Goal: Task Accomplishment & Management: Use online tool/utility

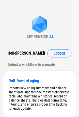
click at [23, 31] on div "APPRENTICE AI Hello [PERSON_NAME] ! Logout Select a workflow to execute Roll-fo…" at bounding box center [39, 99] width 79 height 199
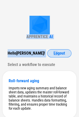
drag, startPoint x: 21, startPoint y: 21, endPoint x: 58, endPoint y: 54, distance: 50.1
click at [58, 54] on div "APPRENTICE AI Hello Sarah ! Logout Select a workflow to execute Roll-forward ag…" at bounding box center [39, 99] width 79 height 199
click at [58, 54] on span "Logout" at bounding box center [59, 53] width 11 height 4
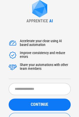
click at [42, 66] on div "Share your automations with other team members" at bounding box center [45, 67] width 51 height 8
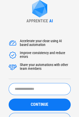
click at [26, 89] on input "text" at bounding box center [40, 89] width 62 height 12
type input "**********"
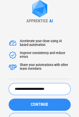
click at [20, 102] on button "CONTINUE" at bounding box center [40, 105] width 62 height 12
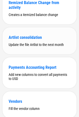
click at [29, 40] on div "Artlist consolidation" at bounding box center [40, 37] width 62 height 5
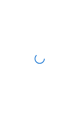
scroll to position [0, 0]
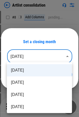
click at [40, 55] on body "Artlist consolidation # 8 Add Columns pending... # 10 Copy pending... # 11 Past…" at bounding box center [39, 58] width 79 height 117
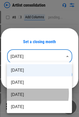
click at [22, 94] on li "Jun 2025" at bounding box center [39, 95] width 65 height 12
type input "********"
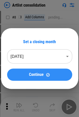
click at [43, 75] on span "Continue" at bounding box center [36, 75] width 15 height 4
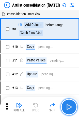
click at [69, 107] on img "button" at bounding box center [69, 107] width 8 height 8
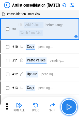
click at [69, 107] on img "button" at bounding box center [69, 107] width 8 height 8
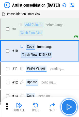
click at [69, 107] on img "button" at bounding box center [69, 107] width 8 height 8
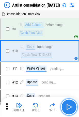
click at [69, 107] on img "button" at bounding box center [69, 107] width 8 height 8
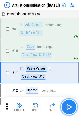
click at [69, 107] on img "button" at bounding box center [69, 107] width 8 height 8
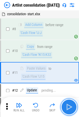
click at [69, 107] on img "button" at bounding box center [69, 107] width 8 height 8
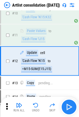
scroll to position [39, 0]
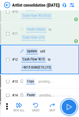
click at [69, 107] on img "button" at bounding box center [69, 107] width 8 height 8
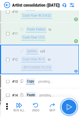
click at [69, 107] on img "button" at bounding box center [69, 107] width 8 height 8
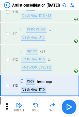
scroll to position [65, 0]
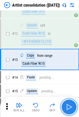
click at [69, 107] on img "button" at bounding box center [69, 107] width 8 height 8
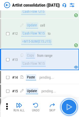
click at [69, 107] on img "button" at bounding box center [69, 107] width 8 height 8
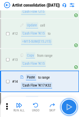
click at [69, 107] on img "button" at bounding box center [69, 107] width 8 height 8
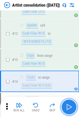
click at [69, 107] on img "button" at bounding box center [69, 107] width 8 height 8
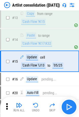
scroll to position [108, 0]
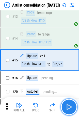
click at [69, 107] on img "button" at bounding box center [69, 107] width 8 height 8
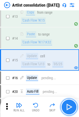
click at [69, 107] on img "button" at bounding box center [69, 107] width 8 height 8
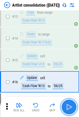
click at [69, 107] on img "button" at bounding box center [69, 107] width 8 height 8
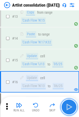
click at [69, 107] on img "button" at bounding box center [69, 107] width 8 height 8
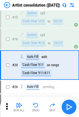
scroll to position [156, 0]
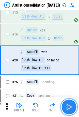
click at [69, 107] on img "button" at bounding box center [69, 107] width 8 height 8
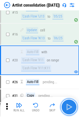
click at [69, 107] on img "button" at bounding box center [69, 107] width 8 height 8
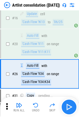
scroll to position [186, 0]
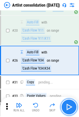
click at [69, 107] on img "button" at bounding box center [69, 107] width 8 height 8
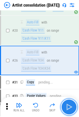
click at [69, 107] on img "button" at bounding box center [69, 107] width 8 height 8
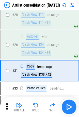
scroll to position [211, 0]
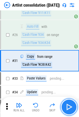
click at [69, 107] on img "button" at bounding box center [69, 107] width 8 height 8
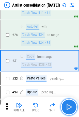
click at [69, 107] on img "button" at bounding box center [69, 107] width 8 height 8
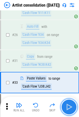
click at [69, 107] on img "button" at bounding box center [69, 107] width 8 height 8
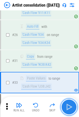
click at [69, 107] on img "button" at bounding box center [69, 107] width 8 height 8
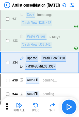
scroll to position [255, 0]
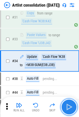
click at [69, 107] on img "button" at bounding box center [69, 107] width 8 height 8
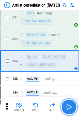
click at [69, 107] on img "button" at bounding box center [69, 107] width 8 height 8
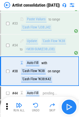
scroll to position [280, 0]
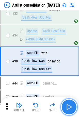
click at [69, 107] on img "button" at bounding box center [69, 107] width 8 height 8
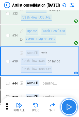
click at [69, 107] on img "button" at bounding box center [69, 107] width 8 height 8
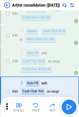
scroll to position [310, 0]
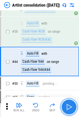
click at [69, 107] on img "button" at bounding box center [69, 107] width 8 height 8
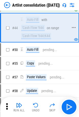
scroll to position [345, 0]
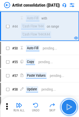
click at [68, 107] on img "button" at bounding box center [69, 107] width 8 height 8
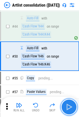
click at [68, 107] on img "button" at bounding box center [69, 107] width 8 height 8
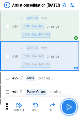
click at [68, 107] on img "button" at bounding box center [69, 107] width 8 height 8
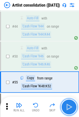
click at [68, 107] on img "button" at bounding box center [69, 107] width 8 height 8
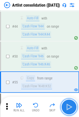
click at [68, 107] on img "button" at bounding box center [69, 107] width 8 height 8
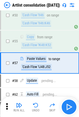
scroll to position [387, 0]
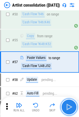
click at [68, 107] on img "button" at bounding box center [69, 107] width 8 height 8
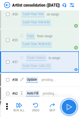
click at [68, 107] on img "button" at bounding box center [69, 107] width 8 height 8
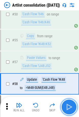
click at [68, 107] on img "button" at bounding box center [69, 107] width 8 height 8
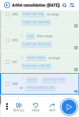
click at [68, 107] on img "button" at bounding box center [69, 107] width 8 height 8
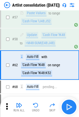
scroll to position [435, 0]
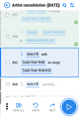
click at [68, 107] on img "button" at bounding box center [69, 107] width 8 height 8
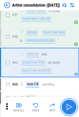
click at [68, 107] on img "button" at bounding box center [69, 107] width 8 height 8
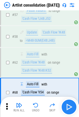
scroll to position [464, 0]
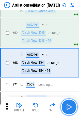
click at [68, 107] on img "button" at bounding box center [69, 107] width 8 height 8
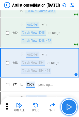
click at [68, 107] on img "button" at bounding box center [69, 107] width 8 height 8
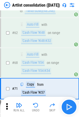
scroll to position [490, 0]
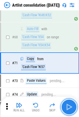
click at [68, 107] on img "button" at bounding box center [69, 107] width 8 height 8
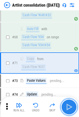
click at [68, 107] on img "button" at bounding box center [69, 107] width 8 height 8
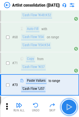
click at [68, 107] on img "button" at bounding box center [69, 107] width 8 height 8
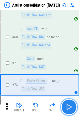
click at [68, 107] on img "button" at bounding box center [69, 107] width 8 height 8
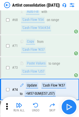
scroll to position [534, 0]
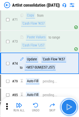
click at [68, 107] on img "button" at bounding box center [69, 107] width 8 height 8
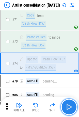
click at [68, 107] on img "button" at bounding box center [69, 107] width 8 height 8
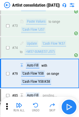
scroll to position [559, 0]
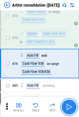
click at [68, 107] on img "button" at bounding box center [69, 107] width 8 height 8
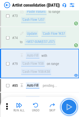
click at [68, 107] on img "button" at bounding box center [69, 107] width 8 height 8
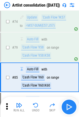
scroll to position [589, 0]
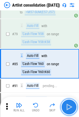
click at [68, 107] on img "button" at bounding box center [69, 107] width 8 height 8
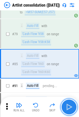
click at [68, 107] on img "button" at bounding box center [69, 107] width 8 height 8
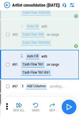
scroll to position [619, 0]
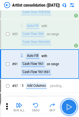
click at [68, 107] on img "button" at bounding box center [69, 107] width 8 height 8
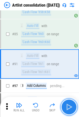
click at [68, 107] on img "button" at bounding box center [69, 107] width 8 height 8
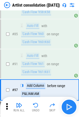
scroll to position [644, 0]
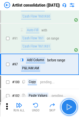
click at [68, 107] on img "button" at bounding box center [69, 107] width 8 height 8
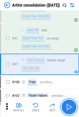
click at [69, 106] on img "button" at bounding box center [69, 107] width 8 height 8
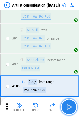
click at [69, 106] on img "button" at bounding box center [69, 107] width 8 height 8
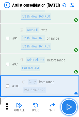
click at [69, 106] on img "button" at bounding box center [69, 107] width 8 height 8
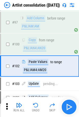
scroll to position [688, 0]
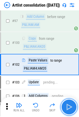
click at [69, 106] on img "button" at bounding box center [69, 107] width 8 height 8
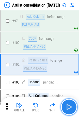
click at [69, 106] on img "button" at bounding box center [69, 107] width 8 height 8
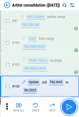
click at [69, 106] on img "button" at bounding box center [69, 107] width 8 height 8
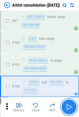
click at [69, 106] on img "button" at bounding box center [69, 107] width 8 height 8
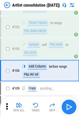
scroll to position [731, 0]
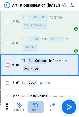
click at [36, 106] on img "button" at bounding box center [36, 105] width 6 height 6
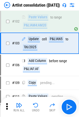
click at [6, 104] on icon at bounding box center [7, 107] width 8 height 8
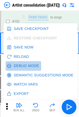
click at [26, 64] on button "Debug Mode" at bounding box center [24, 65] width 36 height 9
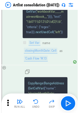
scroll to position [10212, 0]
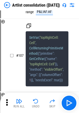
scroll to position [10524, 0]
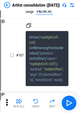
drag, startPoint x: 29, startPoint y: 72, endPoint x: 58, endPoint y: 74, distance: 28.8
copy span ""pattern" : "MM/yyyy""
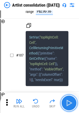
click at [72, 106] on img "button" at bounding box center [69, 103] width 8 height 8
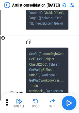
scroll to position [10596, 0]
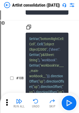
click at [8, 103] on icon at bounding box center [7, 103] width 8 height 8
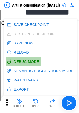
click at [25, 61] on button "Debug Mode" at bounding box center [24, 61] width 36 height 9
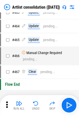
scroll to position [819, 0]
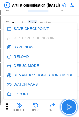
click at [70, 104] on img "button" at bounding box center [69, 107] width 8 height 8
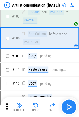
scroll to position [731, 0]
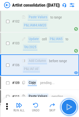
click at [70, 104] on img "button" at bounding box center [69, 107] width 8 height 8
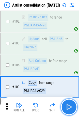
click at [68, 106] on img "button" at bounding box center [69, 107] width 8 height 8
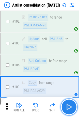
click at [68, 106] on img "button" at bounding box center [69, 107] width 8 height 8
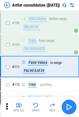
scroll to position [775, 0]
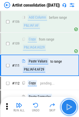
click at [68, 106] on img "button" at bounding box center [69, 107] width 8 height 8
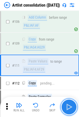
click at [68, 106] on img "button" at bounding box center [69, 107] width 8 height 8
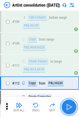
click at [70, 105] on img "button" at bounding box center [69, 107] width 8 height 8
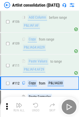
click at [70, 105] on div "Run All Undo Skip" at bounding box center [40, 107] width 74 height 16
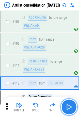
click at [70, 105] on img "button" at bounding box center [69, 107] width 8 height 8
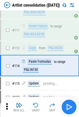
scroll to position [810, 0]
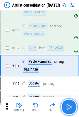
click at [70, 105] on img "button" at bounding box center [69, 107] width 8 height 8
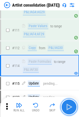
click at [70, 105] on img "button" at bounding box center [69, 107] width 8 height 8
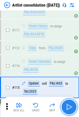
click at [69, 104] on img "button" at bounding box center [69, 107] width 8 height 8
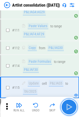
click at [69, 104] on img "button" at bounding box center [69, 107] width 8 height 8
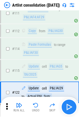
scroll to position [853, 0]
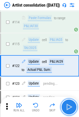
click at [69, 104] on img "button" at bounding box center [69, 107] width 8 height 8
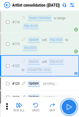
click at [69, 104] on img "button" at bounding box center [69, 107] width 8 height 8
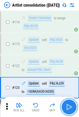
click at [69, 104] on img "button" at bounding box center [69, 107] width 8 height 8
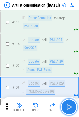
click at [69, 104] on img "button" at bounding box center [69, 107] width 8 height 8
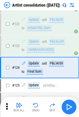
scroll to position [897, 0]
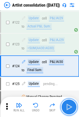
click at [69, 104] on img "button" at bounding box center [69, 107] width 8 height 8
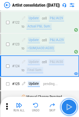
click at [69, 104] on img "button" at bounding box center [69, 107] width 8 height 8
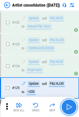
click at [69, 104] on img "button" at bounding box center [69, 107] width 8 height 8
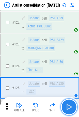
click at [69, 104] on img "button" at bounding box center [69, 107] width 8 height 8
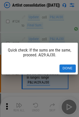
scroll to position [949, 0]
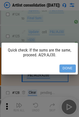
click at [63, 68] on button "Done" at bounding box center [67, 69] width 16 height 8
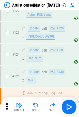
scroll to position [908, 0]
click at [34, 56] on div "Final Sum:" at bounding box center [34, 59] width 17 height 6
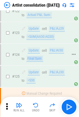
click at [34, 56] on div "Final Sum:" at bounding box center [34, 59] width 17 height 6
copy div "Final Sum:"
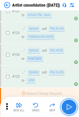
click at [70, 108] on img "button" at bounding box center [69, 107] width 8 height 8
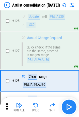
scroll to position [978, 0]
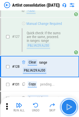
click at [70, 108] on img "button" at bounding box center [69, 107] width 8 height 8
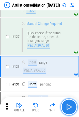
click at [67, 104] on img "button" at bounding box center [69, 107] width 8 height 8
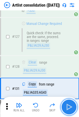
click at [67, 104] on img "button" at bounding box center [69, 107] width 8 height 8
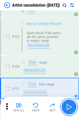
click at [67, 104] on img "button" at bounding box center [69, 107] width 8 height 8
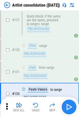
scroll to position [1021, 0]
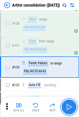
click at [67, 104] on img "button" at bounding box center [69, 107] width 8 height 8
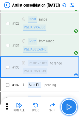
click at [67, 104] on img "button" at bounding box center [69, 107] width 8 height 8
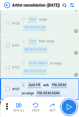
click at [67, 104] on img "button" at bounding box center [69, 107] width 8 height 8
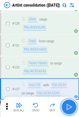
click at [67, 104] on img "button" at bounding box center [69, 107] width 8 height 8
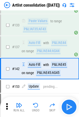
scroll to position [1065, 0]
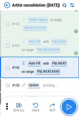
click at [67, 104] on img "button" at bounding box center [69, 107] width 8 height 8
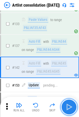
click at [67, 104] on img "button" at bounding box center [69, 107] width 8 height 8
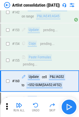
scroll to position [1133, 0]
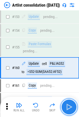
click at [67, 104] on img "button" at bounding box center [69, 107] width 8 height 8
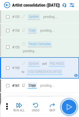
click at [67, 104] on img "button" at bounding box center [69, 107] width 8 height 8
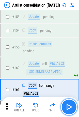
click at [67, 104] on img "button" at bounding box center [69, 107] width 8 height 8
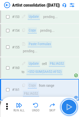
click at [75, 107] on button "button" at bounding box center [69, 107] width 16 height 16
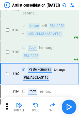
scroll to position [1177, 0]
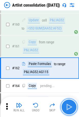
click at [75, 107] on button "button" at bounding box center [69, 107] width 16 height 16
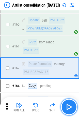
click at [75, 107] on button "button" at bounding box center [69, 107] width 16 height 16
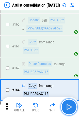
click at [75, 107] on button "button" at bounding box center [69, 107] width 16 height 16
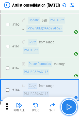
click at [75, 107] on button "button" at bounding box center [69, 107] width 16 height 16
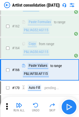
scroll to position [1220, 0]
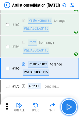
click at [68, 105] on img "button" at bounding box center [69, 107] width 8 height 8
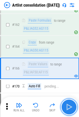
click at [68, 105] on img "button" at bounding box center [69, 107] width 8 height 8
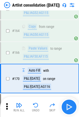
scroll to position [1246, 0]
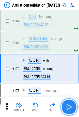
click at [68, 105] on img "button" at bounding box center [69, 107] width 8 height 8
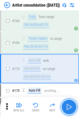
click at [68, 105] on img "button" at bounding box center [69, 107] width 8 height 8
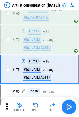
scroll to position [1276, 0]
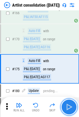
click at [68, 105] on img "button" at bounding box center [69, 107] width 8 height 8
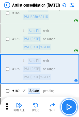
click at [68, 105] on img "button" at bounding box center [69, 107] width 8 height 8
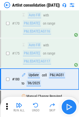
scroll to position [1301, 0]
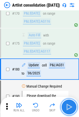
click at [68, 105] on img "button" at bounding box center [69, 107] width 8 height 8
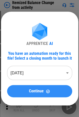
drag, startPoint x: 0, startPoint y: 0, endPoint x: 14, endPoint y: 87, distance: 88.6
click at [14, 87] on button "Continue" at bounding box center [39, 91] width 65 height 12
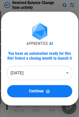
click at [73, 103] on div "APPRENTICE AI You have an automation ready for this file! Select a closing mont…" at bounding box center [39, 59] width 77 height 94
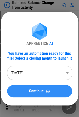
click at [35, 92] on span "Continue" at bounding box center [36, 91] width 15 height 4
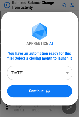
click at [69, 101] on div "APPRENTICE AI You have an automation ready for this file! Select a closing mont…" at bounding box center [39, 58] width 79 height 117
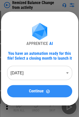
click at [47, 92] on img at bounding box center [48, 91] width 4 height 4
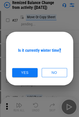
click at [47, 92] on div "Is it currently winter time? Yes No" at bounding box center [39, 58] width 79 height 117
